Goal: Transaction & Acquisition: Purchase product/service

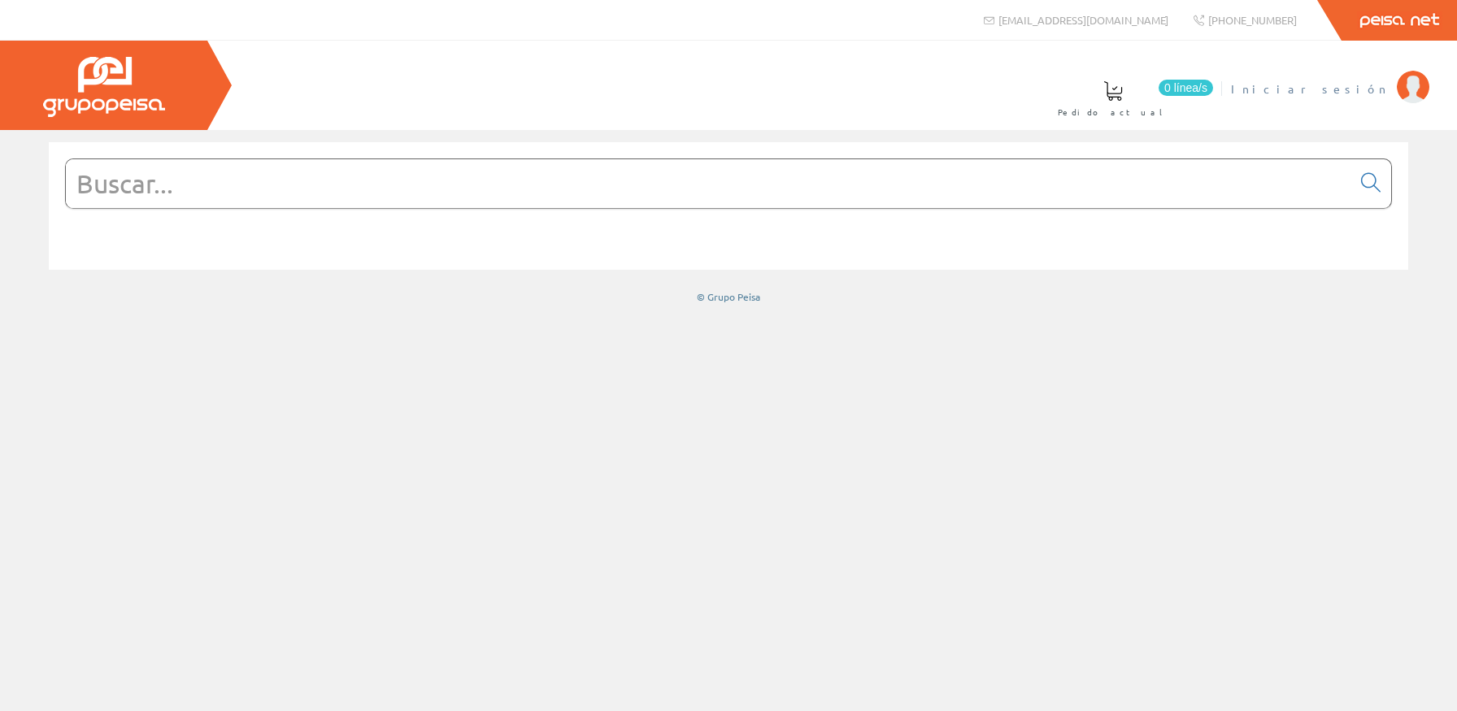
click at [1349, 78] on link "Iniciar sesión" at bounding box center [1330, 74] width 198 height 15
click at [632, 193] on input "text" at bounding box center [708, 183] width 1285 height 49
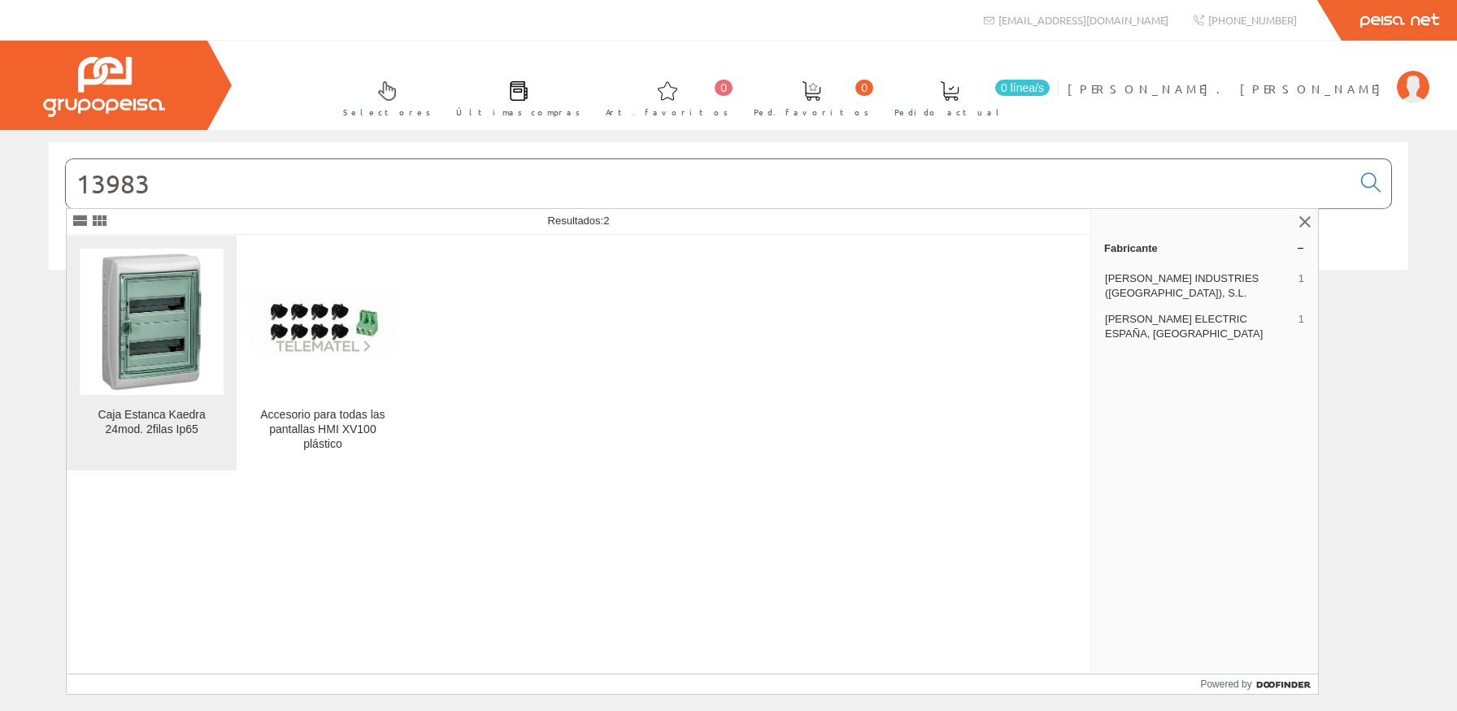
type input "13983"
click at [108, 396] on link "Caja Estanca Kaedra 24mod. 2filas Ip65" at bounding box center [152, 353] width 170 height 235
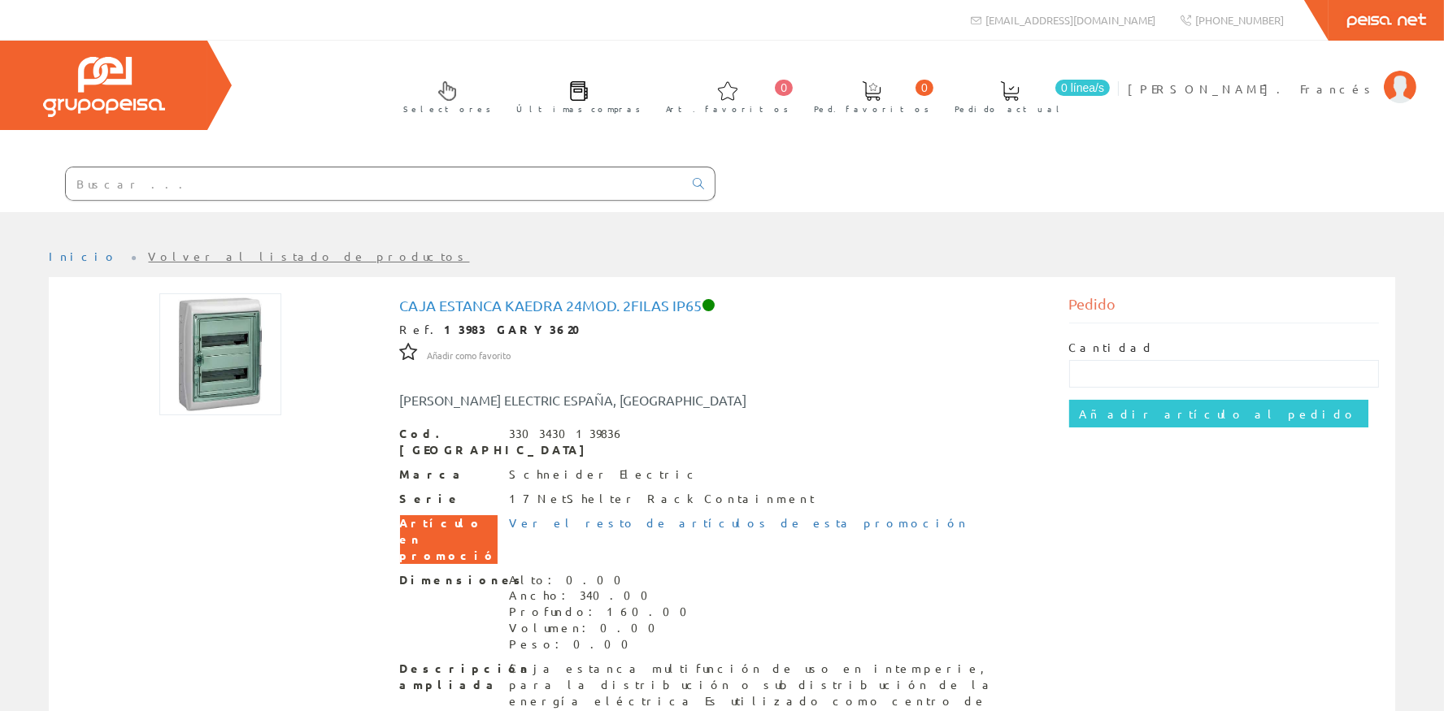
scroll to position [148, 0]
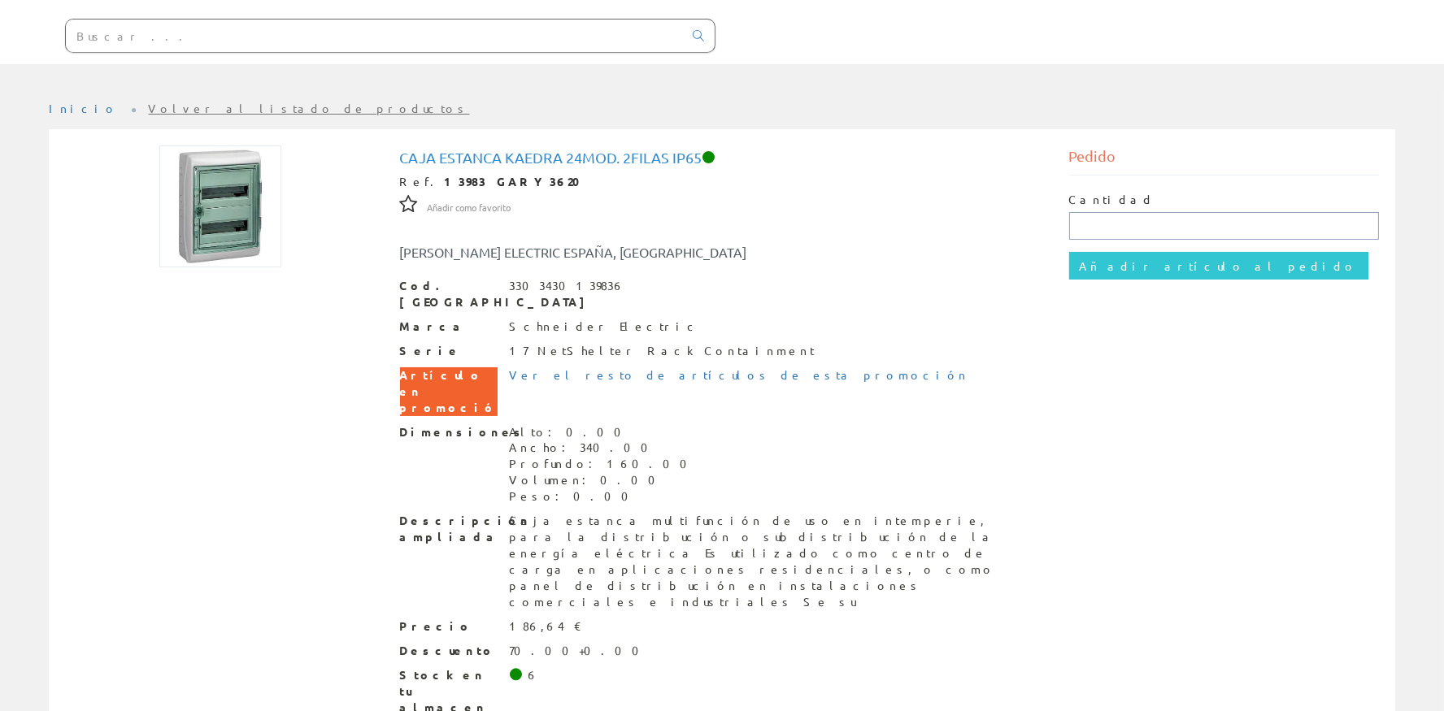
click at [1124, 214] on input "text" at bounding box center [1224, 226] width 311 height 28
type input "1"
click at [1123, 250] on div "Cantidad 1 Añadir artículo al pedido" at bounding box center [1224, 236] width 311 height 120
click at [1127, 277] on input "Añadir artículo al pedido" at bounding box center [1218, 266] width 299 height 28
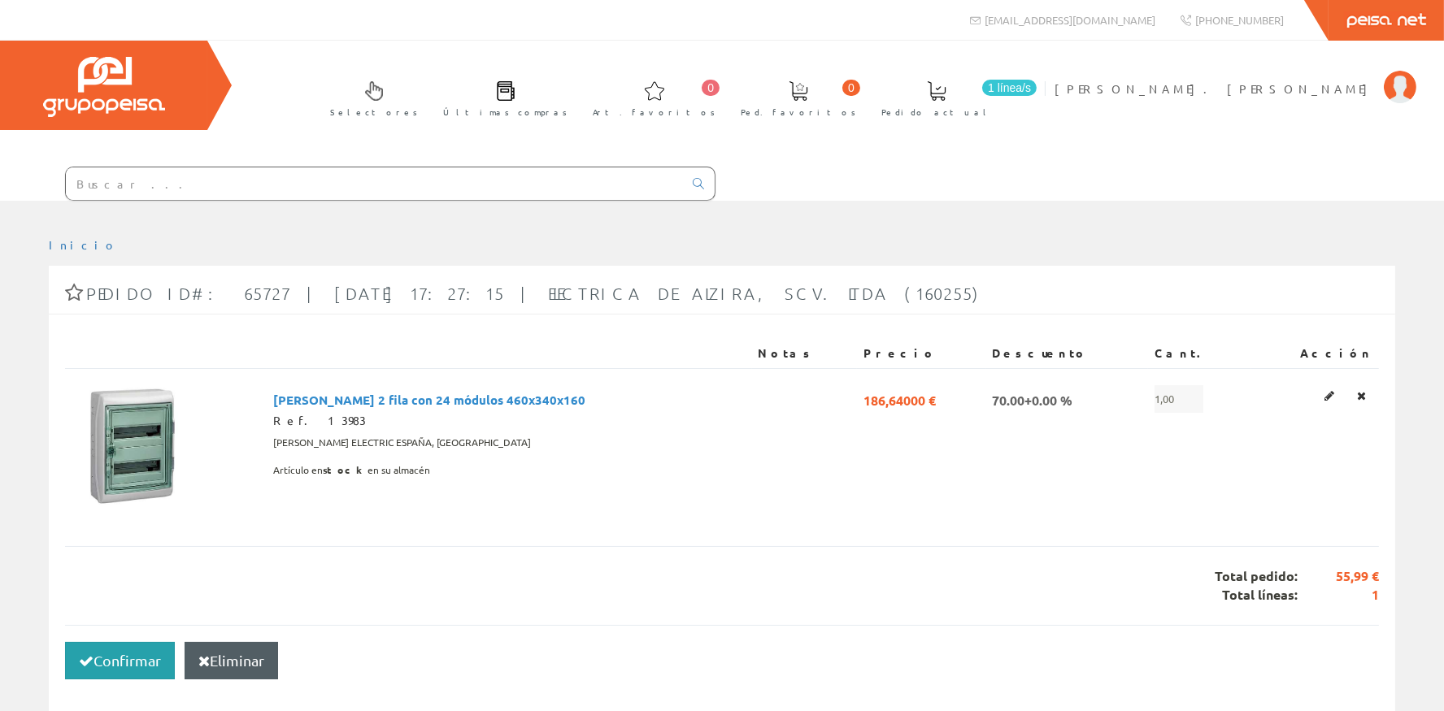
click at [137, 655] on button "Confirmar" at bounding box center [120, 660] width 110 height 37
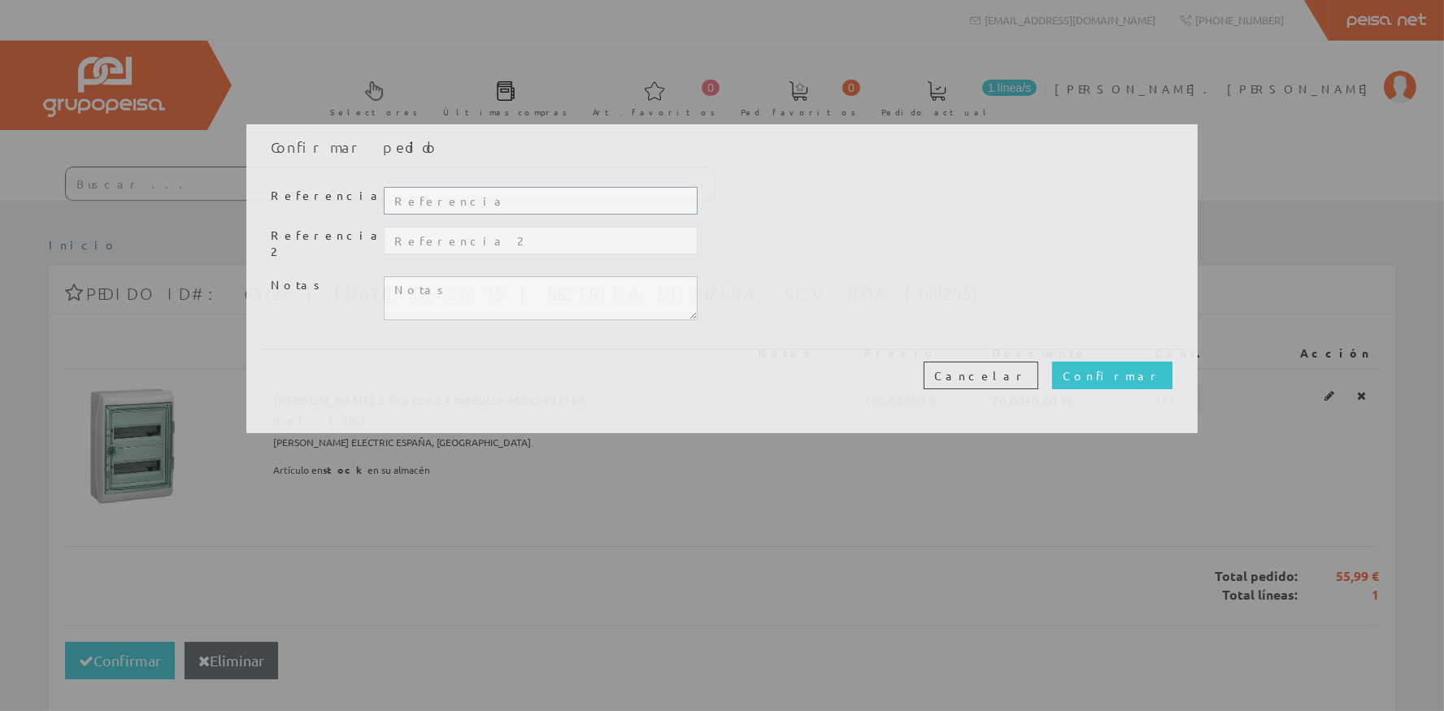
click at [428, 200] on input "text" at bounding box center [541, 201] width 314 height 28
type input "20366"
click at [1142, 375] on input "Confirmar" at bounding box center [1112, 376] width 120 height 28
